Goal: Navigation & Orientation: Find specific page/section

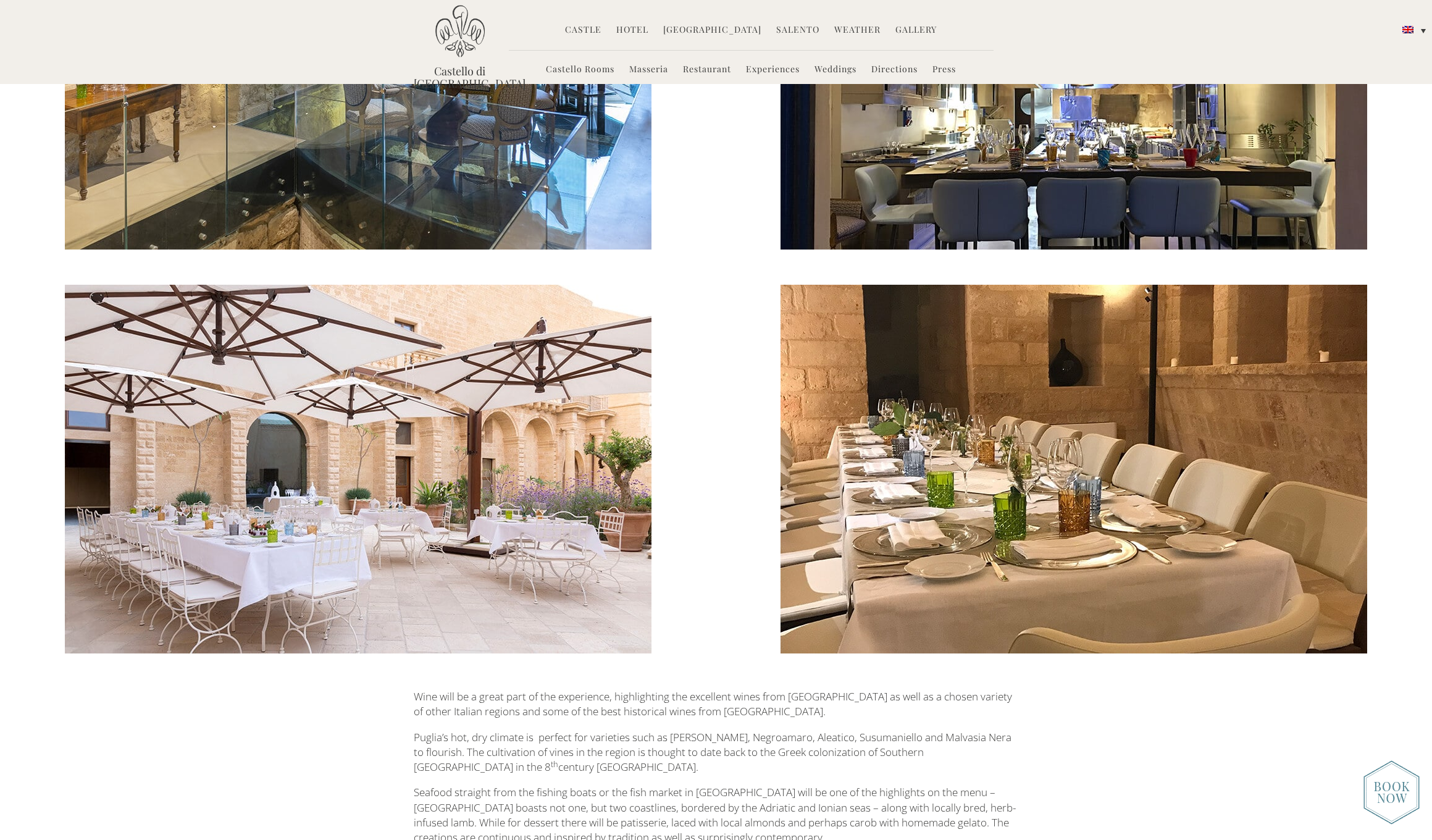
scroll to position [1260, 0]
